Goal: Task Accomplishment & Management: Manage account settings

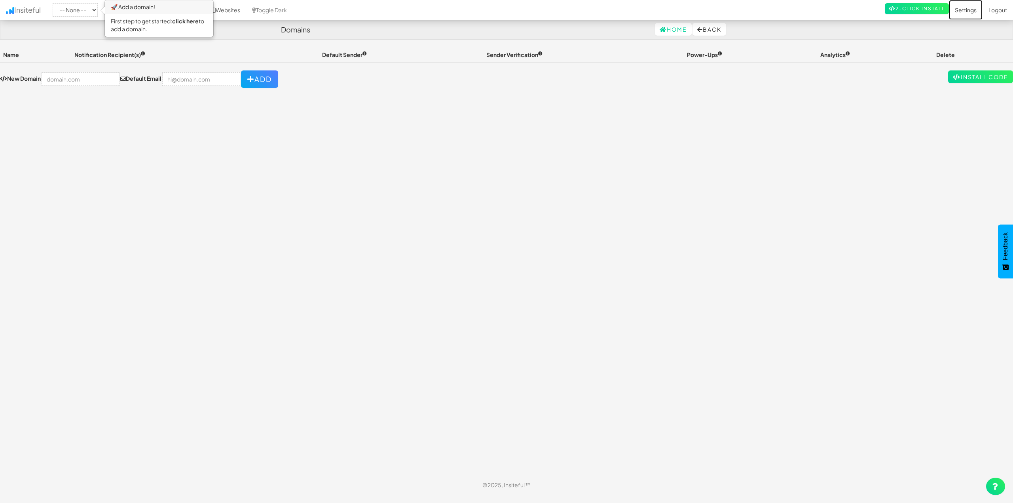
click at [967, 13] on link "Settings" at bounding box center [966, 10] width 34 height 20
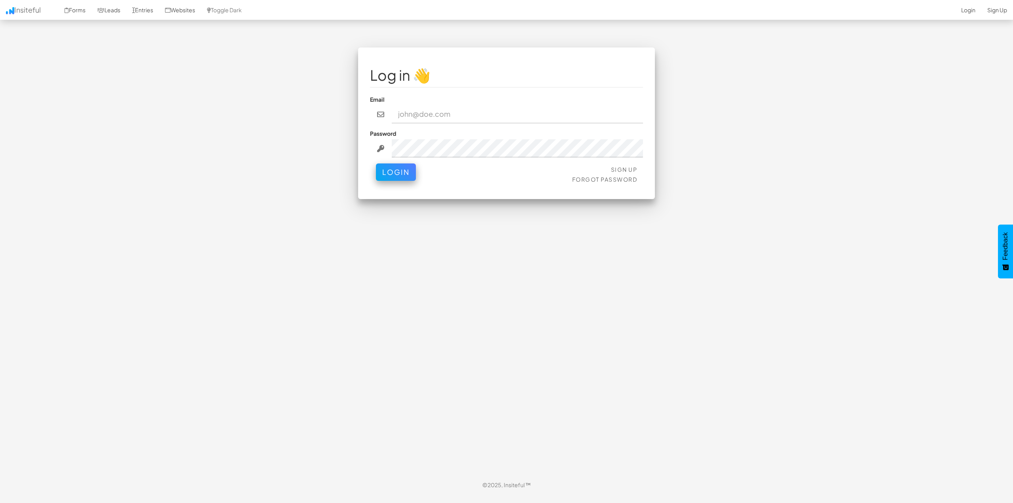
click at [475, 117] on input "email" at bounding box center [518, 114] width 252 height 18
type input "connor@gritmediagroup.com"
click at [376, 163] on button "Login" at bounding box center [396, 171] width 40 height 17
click at [441, 120] on input "email" at bounding box center [518, 114] width 252 height 18
type input "[PERSON_NAME][EMAIL_ADDRESS][DOMAIN_NAME]"
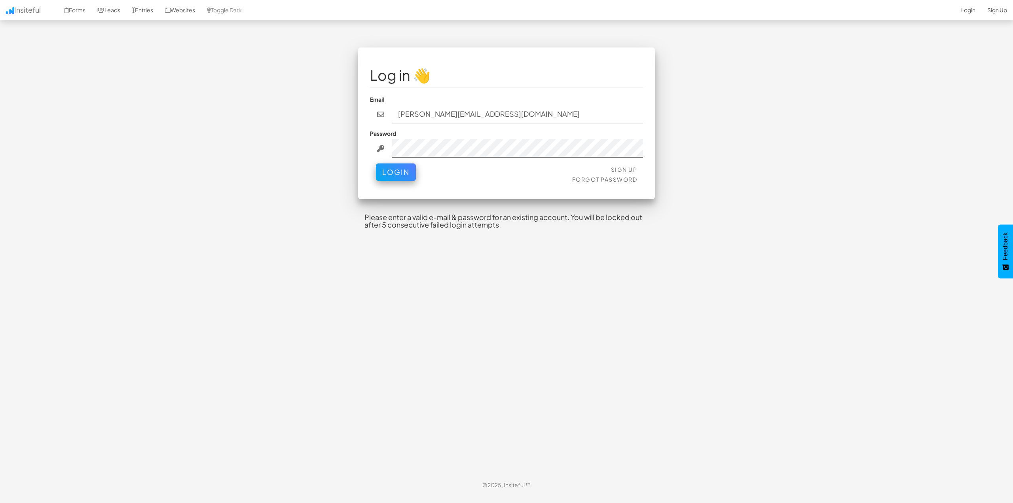
click at [376, 163] on button "Login" at bounding box center [396, 171] width 40 height 17
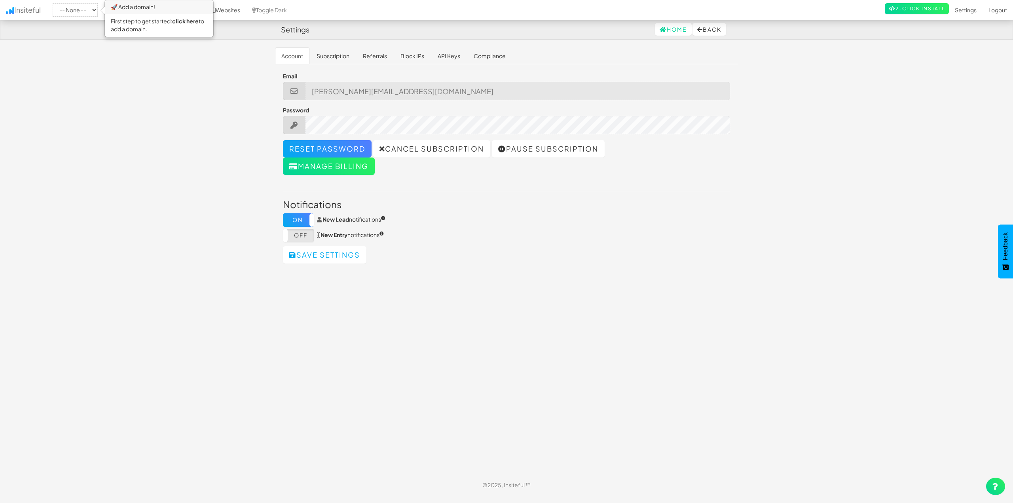
click at [193, 168] on body "Settings Home Back Toggle navigation Insiteful -- None -- 🚀 Add a domain! First…" at bounding box center [506, 247] width 1013 height 495
click at [328, 148] on link "Reset password" at bounding box center [327, 148] width 89 height 17
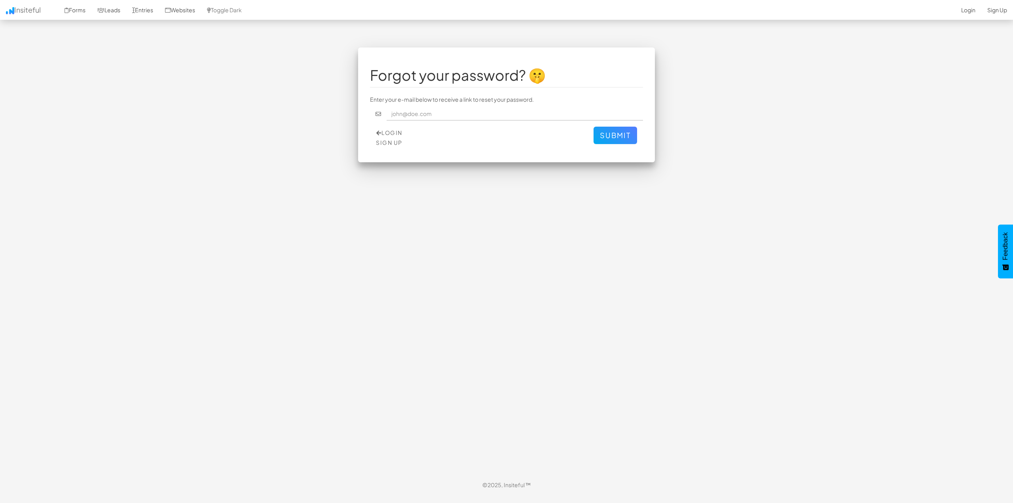
click at [460, 102] on p "Enter your e-mail below to receive a link to reset your password." at bounding box center [506, 99] width 273 height 8
click at [428, 112] on input "text" at bounding box center [515, 113] width 257 height 13
type input "[PERSON_NAME][EMAIL_ADDRESS][DOMAIN_NAME]"
click at [609, 134] on button "Submit" at bounding box center [616, 135] width 44 height 17
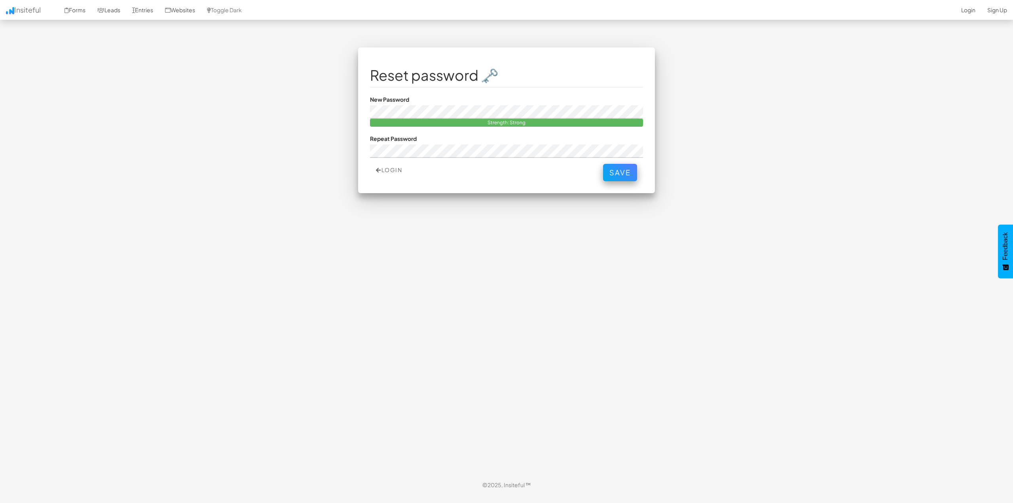
click at [310, 107] on div "Reset password 🗝️ NjhhZjRjMzYyNGIzNn5jb25ub3JAZ3JpdG1lZGlhZ3JvdXAuY29t New Pass…" at bounding box center [506, 124] width 463 height 154
click at [622, 176] on button "Save" at bounding box center [620, 170] width 34 height 17
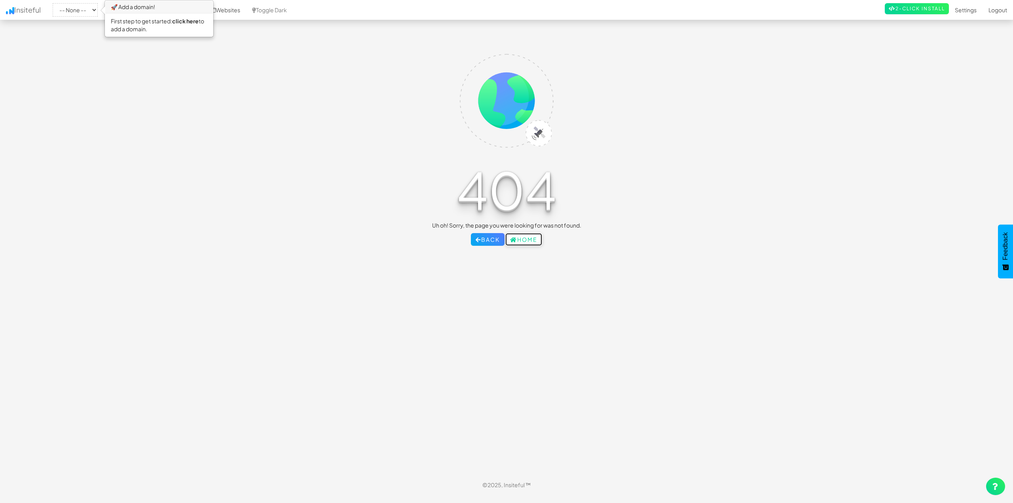
click at [534, 239] on link "Home" at bounding box center [523, 239] width 37 height 13
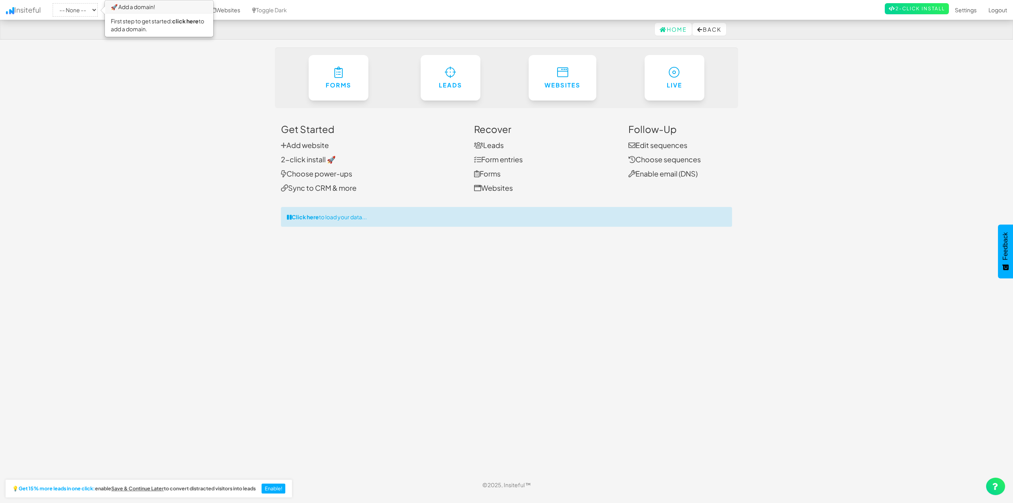
click at [930, 133] on body "Home Back Toggle navigation Insiteful -- None -- 🚀 Add a domain! First step to …" at bounding box center [506, 247] width 1013 height 495
click at [663, 73] on link "Live" at bounding box center [674, 76] width 61 height 46
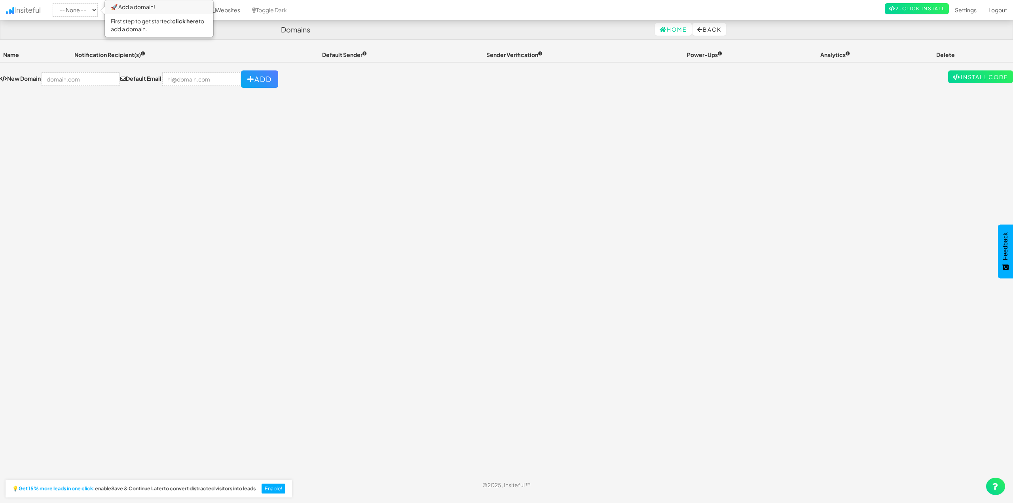
click at [305, 30] on h4 "Domains" at bounding box center [295, 30] width 29 height 8
click at [25, 5] on link "Insiteful" at bounding box center [23, 10] width 47 height 20
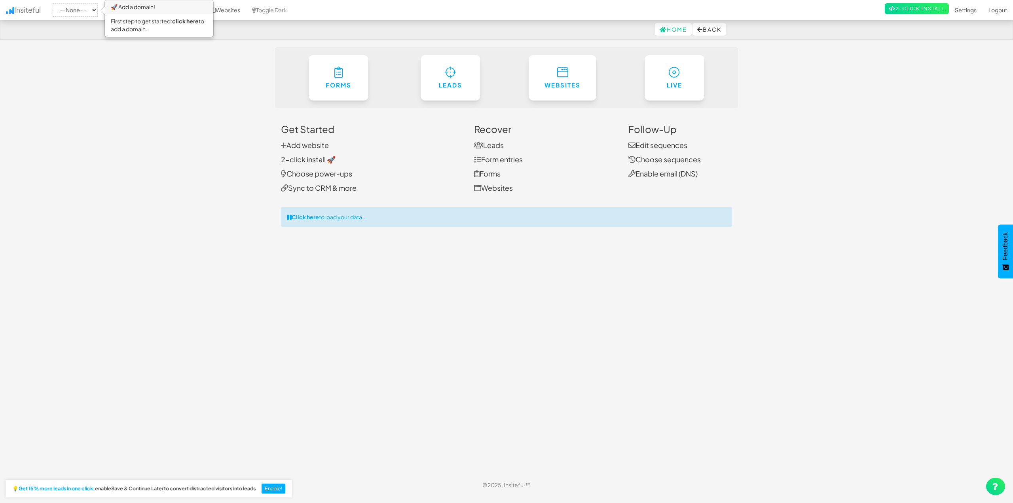
drag, startPoint x: 518, startPoint y: 293, endPoint x: 439, endPoint y: 268, distance: 83.0
click at [518, 294] on div "Toggle navigation Insiteful -- None -- 🚀 Add a domain! First step to get starte…" at bounding box center [506, 260] width 463 height 427
click at [316, 188] on link "Sync to CRM & more" at bounding box center [319, 187] width 76 height 9
